Goal: Check status

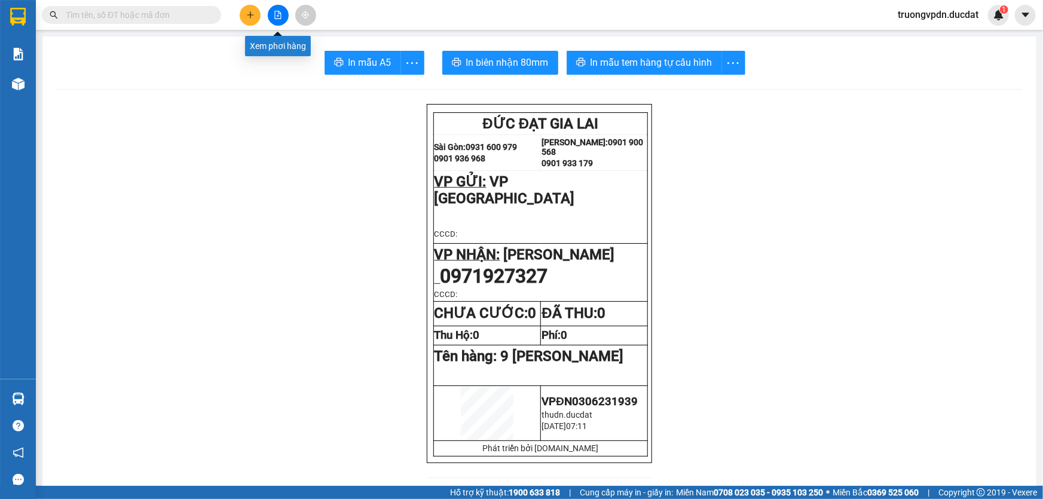
click at [282, 19] on button at bounding box center [278, 15] width 21 height 21
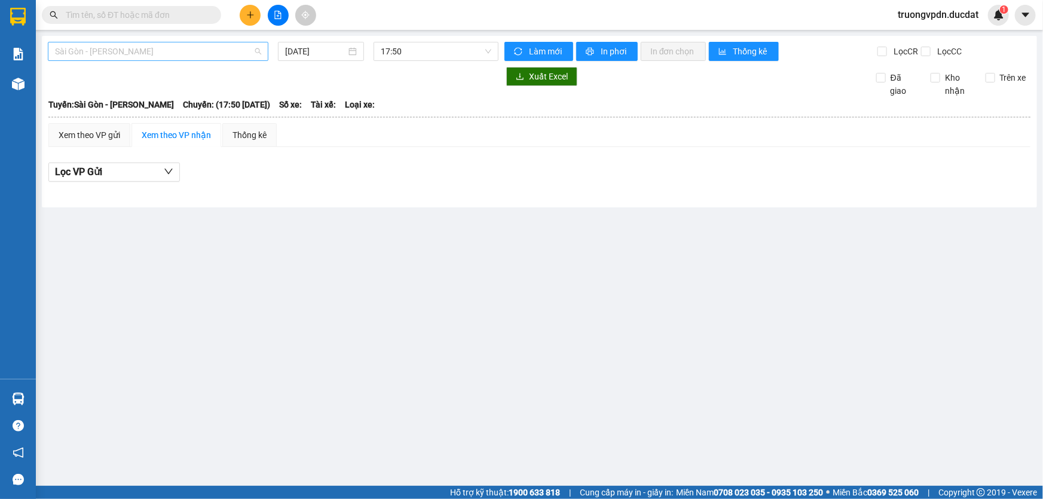
click at [126, 57] on span "Sài Gòn - [PERSON_NAME]" at bounding box center [158, 51] width 206 height 18
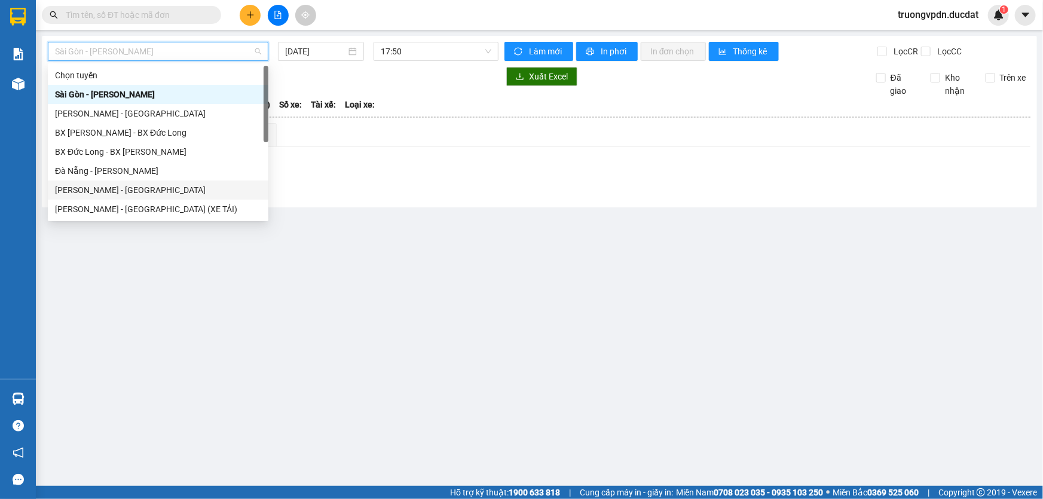
click at [104, 192] on div "[PERSON_NAME] - [GEOGRAPHIC_DATA]" at bounding box center [158, 190] width 206 height 13
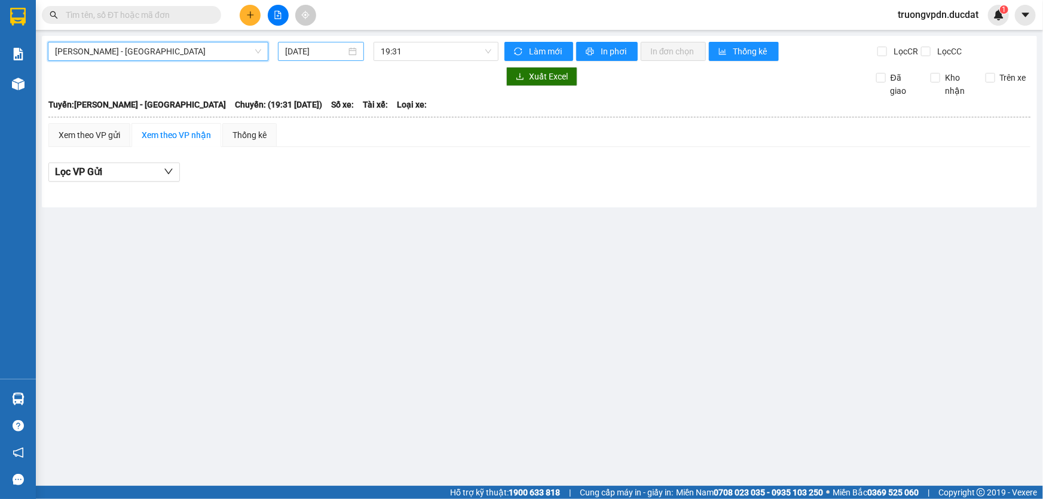
click at [334, 48] on input "[DATE]" at bounding box center [315, 51] width 61 height 13
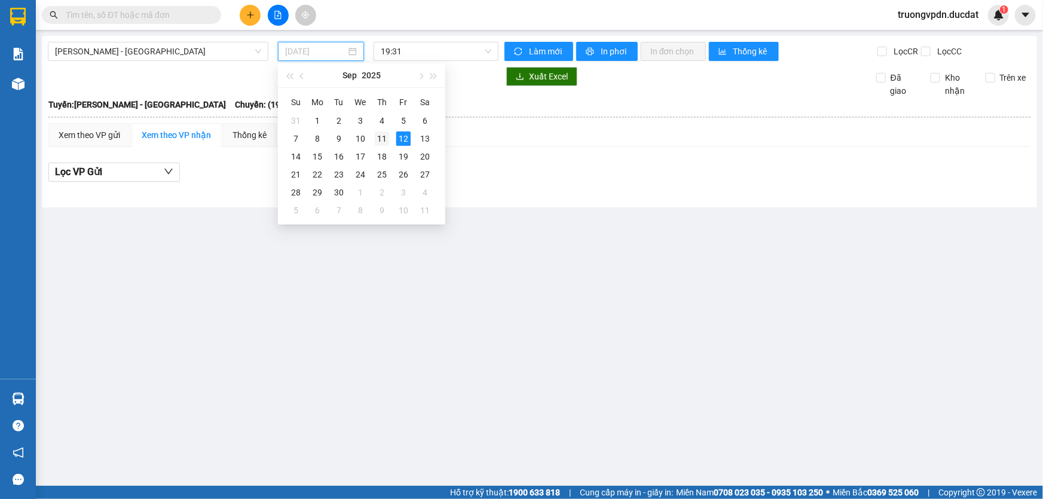
click at [381, 140] on div "11" at bounding box center [382, 139] width 14 height 14
type input "[DATE]"
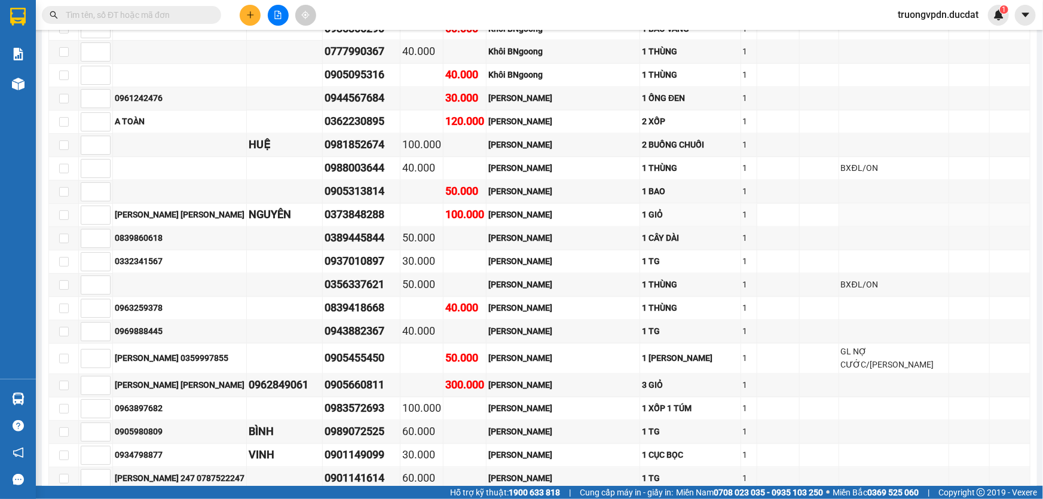
scroll to position [1064, 0]
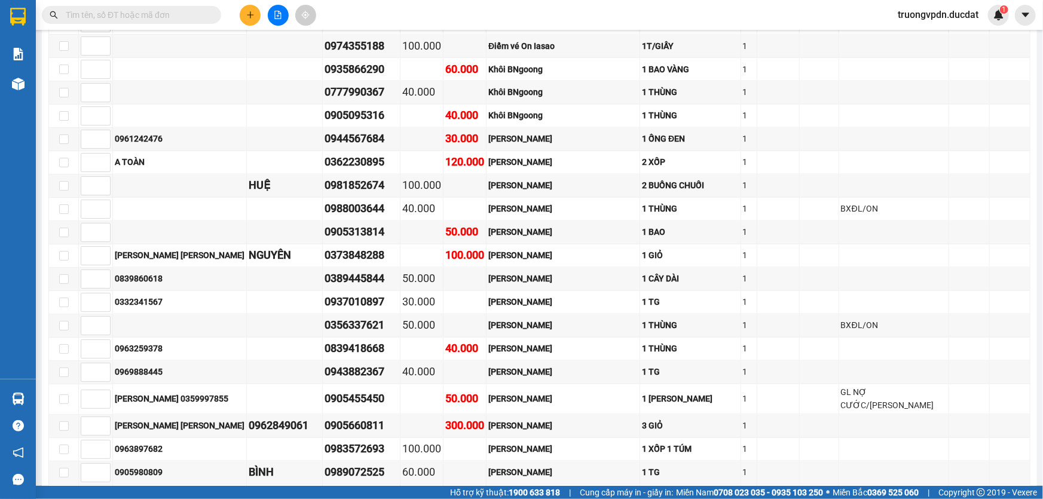
click at [133, 16] on input "text" at bounding box center [136, 14] width 141 height 13
type input "0"
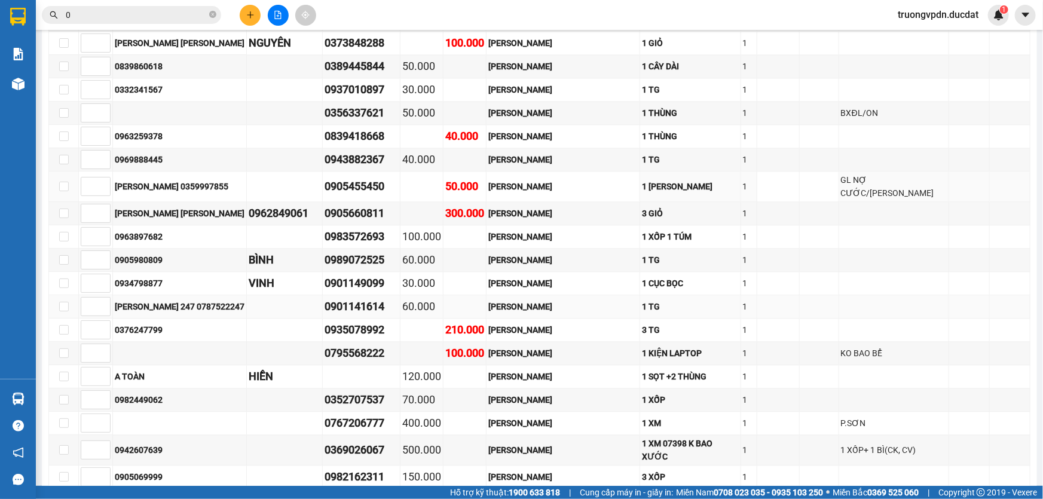
scroll to position [1282, 0]
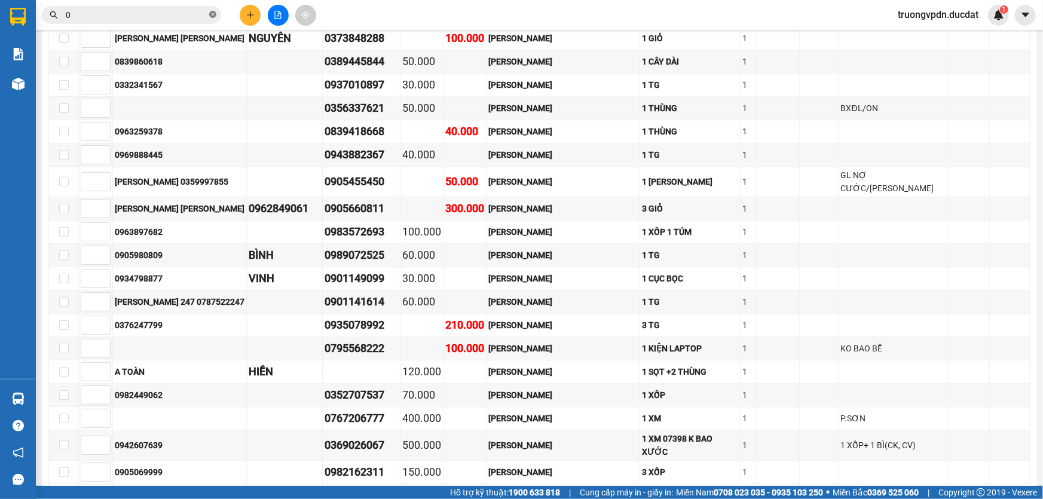
click at [211, 19] on span at bounding box center [212, 15] width 7 height 11
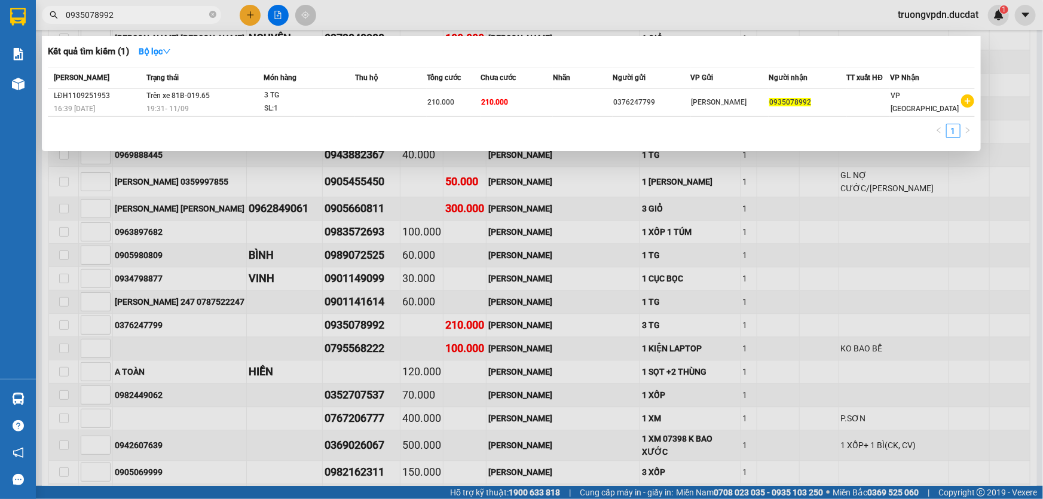
type input "0935078992"
click at [705, 203] on div at bounding box center [521, 249] width 1043 height 499
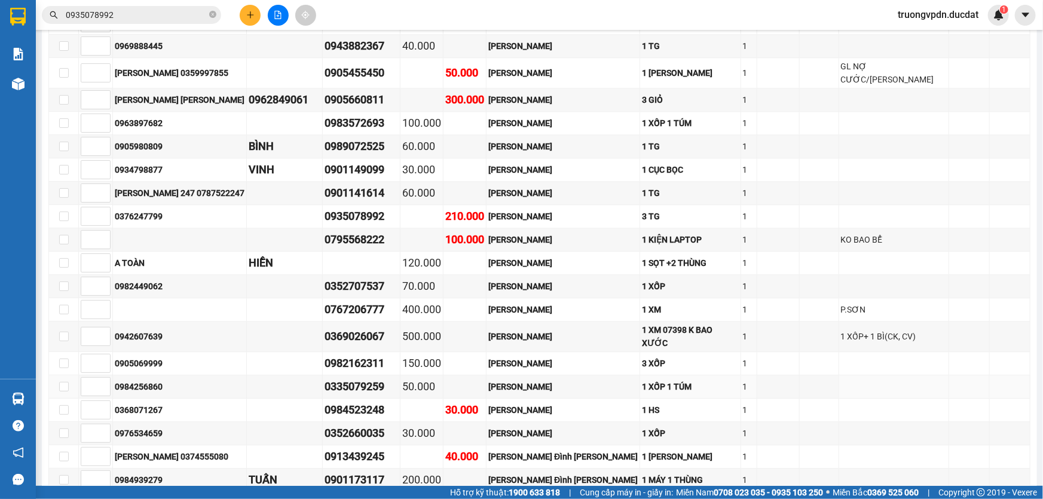
scroll to position [1716, 0]
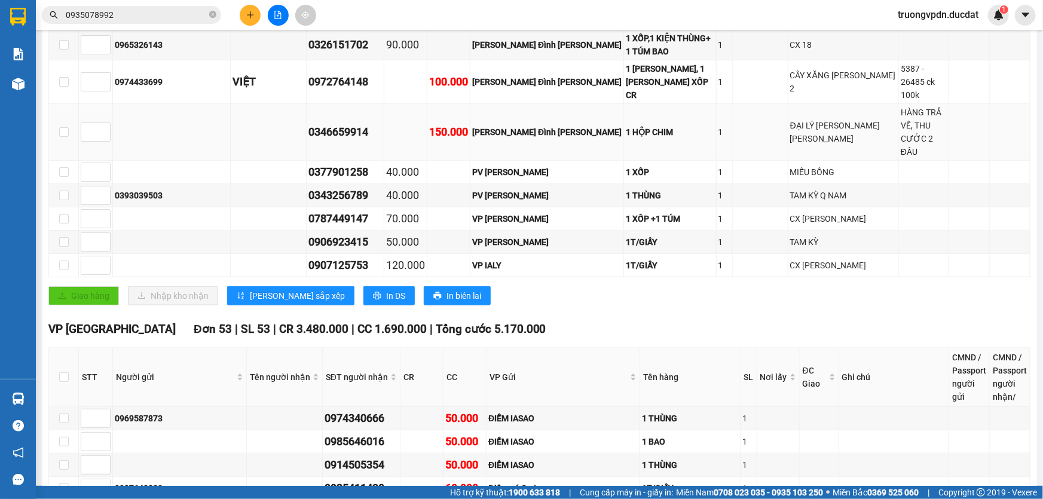
scroll to position [412, 0]
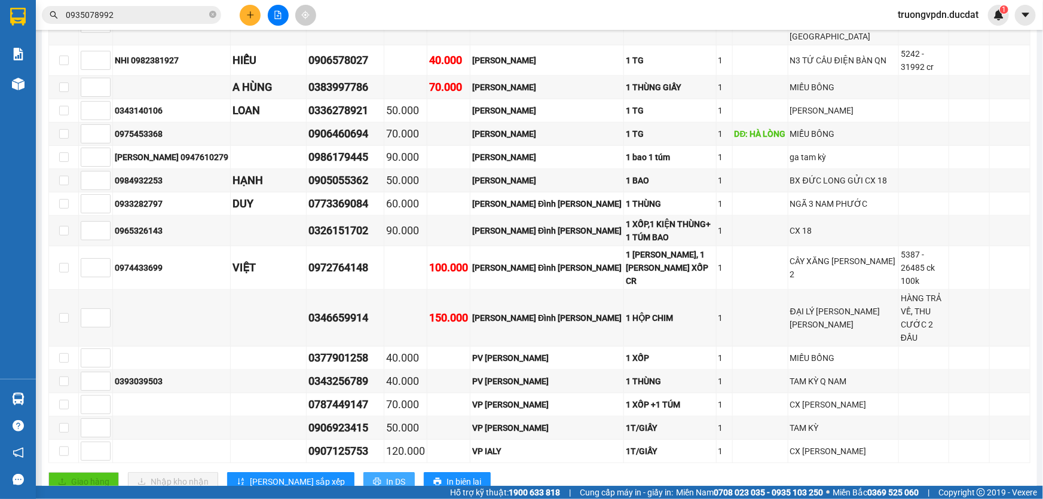
click at [363, 472] on button "In DS" at bounding box center [388, 481] width 51 height 19
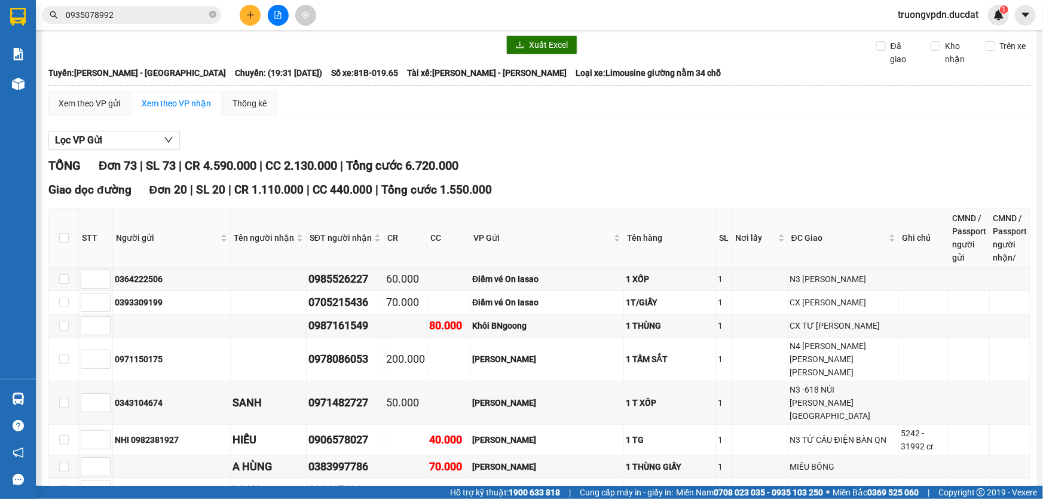
scroll to position [32, 0]
click at [212, 15] on icon "close-circle" at bounding box center [212, 14] width 7 height 7
click at [149, 20] on input "text" at bounding box center [136, 14] width 141 height 13
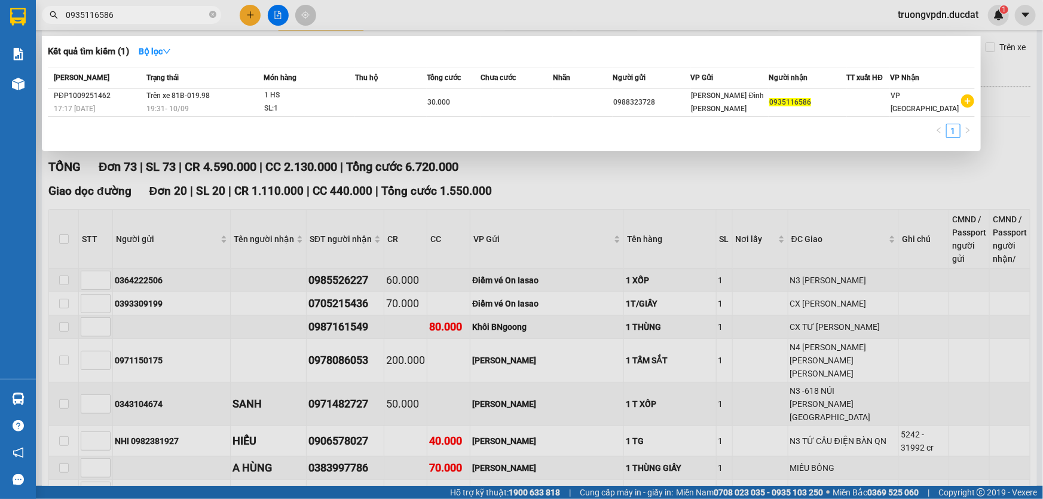
type input "0935116586"
click at [448, 225] on div at bounding box center [521, 249] width 1043 height 499
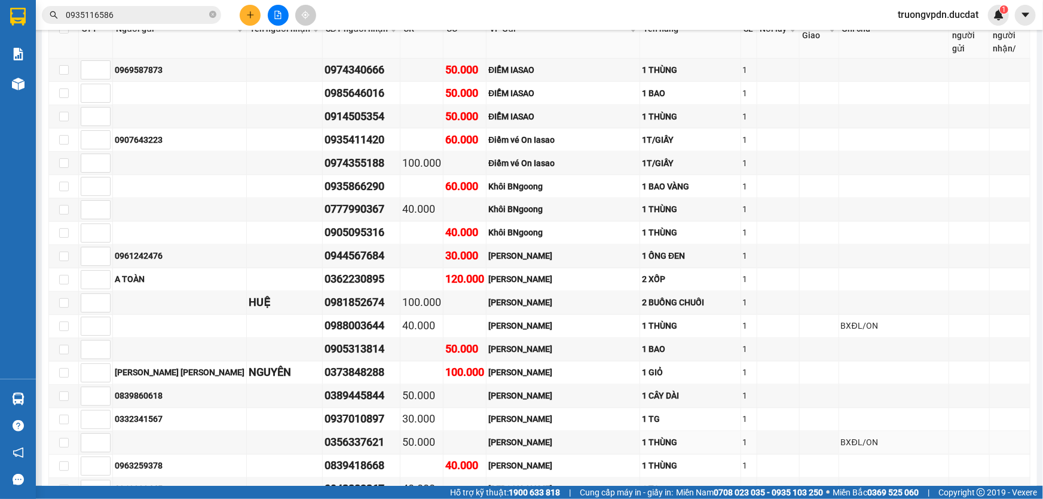
scroll to position [1118, 0]
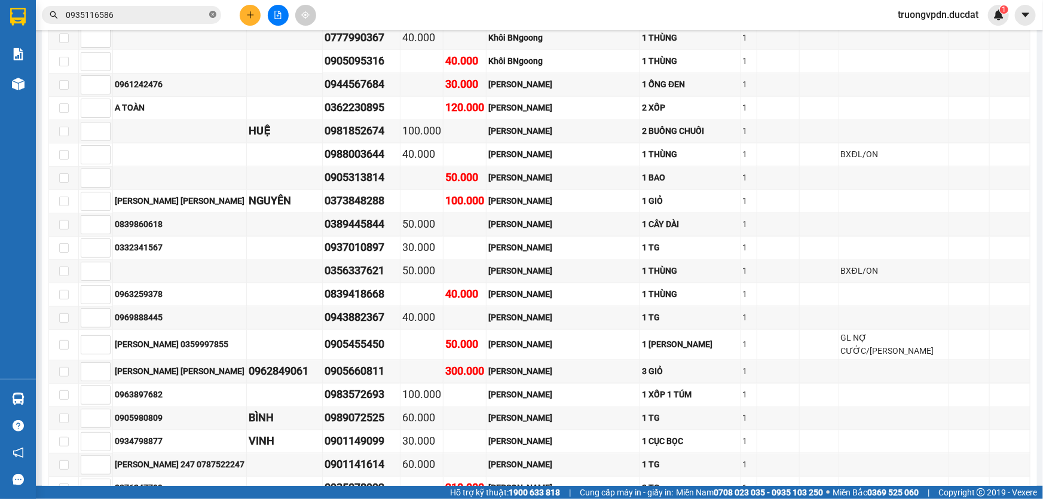
click at [210, 17] on icon "close-circle" at bounding box center [212, 14] width 7 height 7
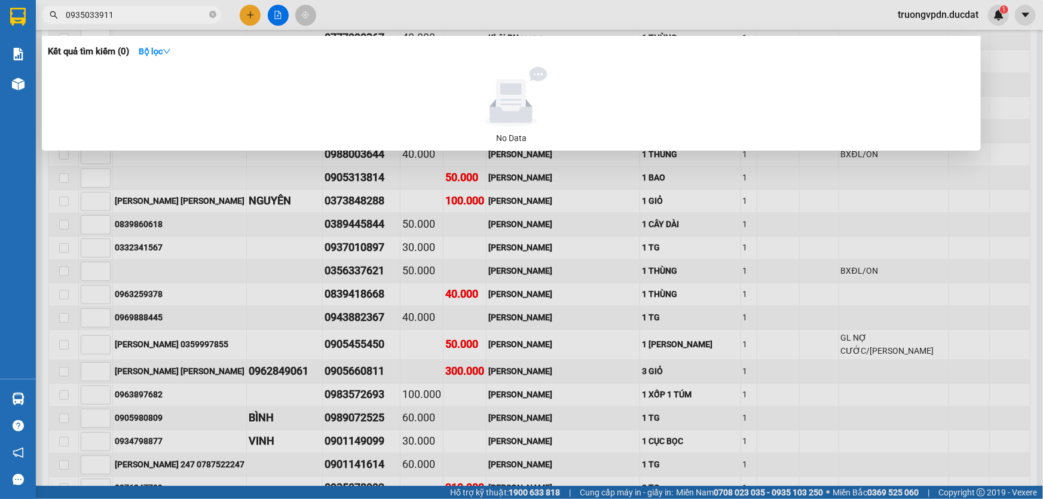
type input "0935033911"
click at [341, 249] on div at bounding box center [521, 249] width 1043 height 499
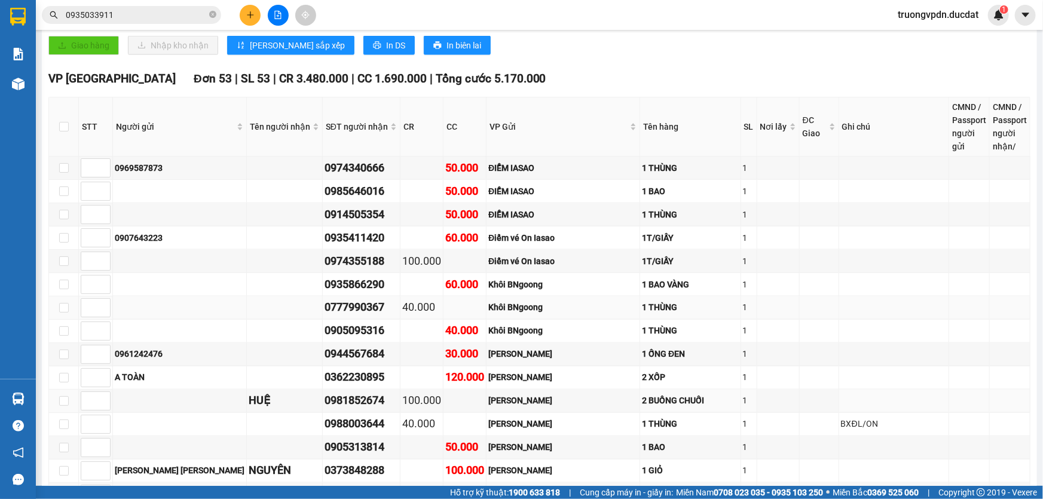
scroll to position [847, 0]
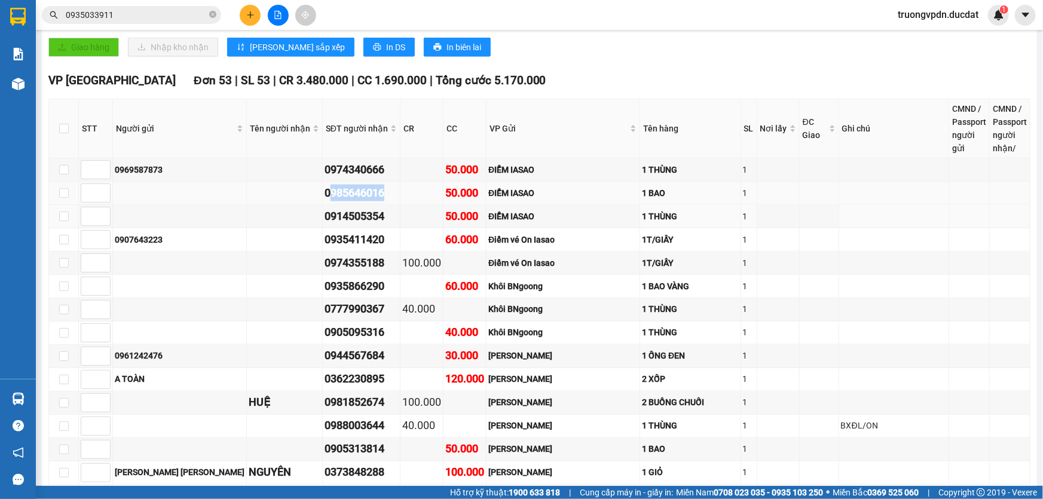
drag, startPoint x: 378, startPoint y: 101, endPoint x: 322, endPoint y: 104, distance: 55.7
click at [325, 185] on div "0985646016" at bounding box center [362, 193] width 74 height 17
drag, startPoint x: 310, startPoint y: 100, endPoint x: 376, endPoint y: 101, distance: 65.8
click at [376, 182] on tr "0985646016 50.000 ĐIỂM IASAO 1 BAO 1" at bounding box center [540, 193] width 982 height 23
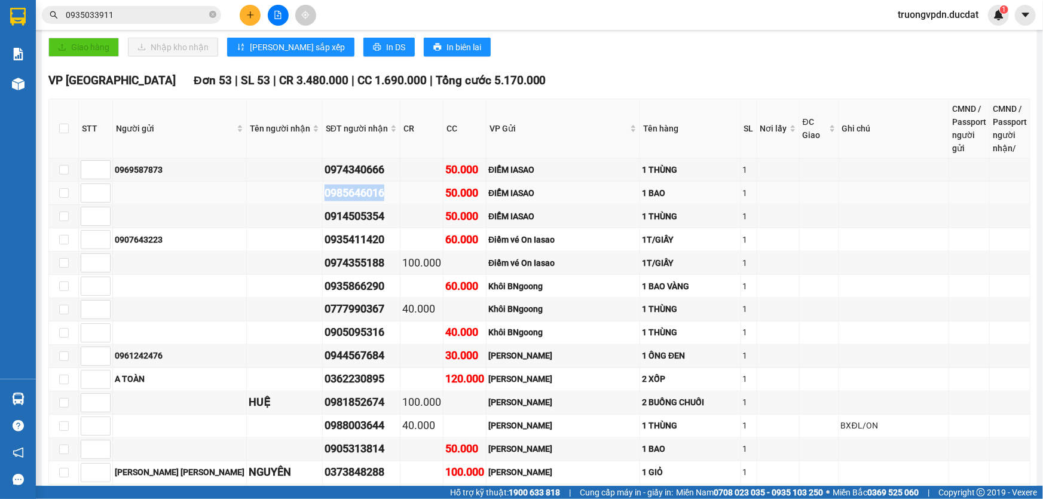
copy div "0985646016"
